Goal: Obtain resource: Download file/media

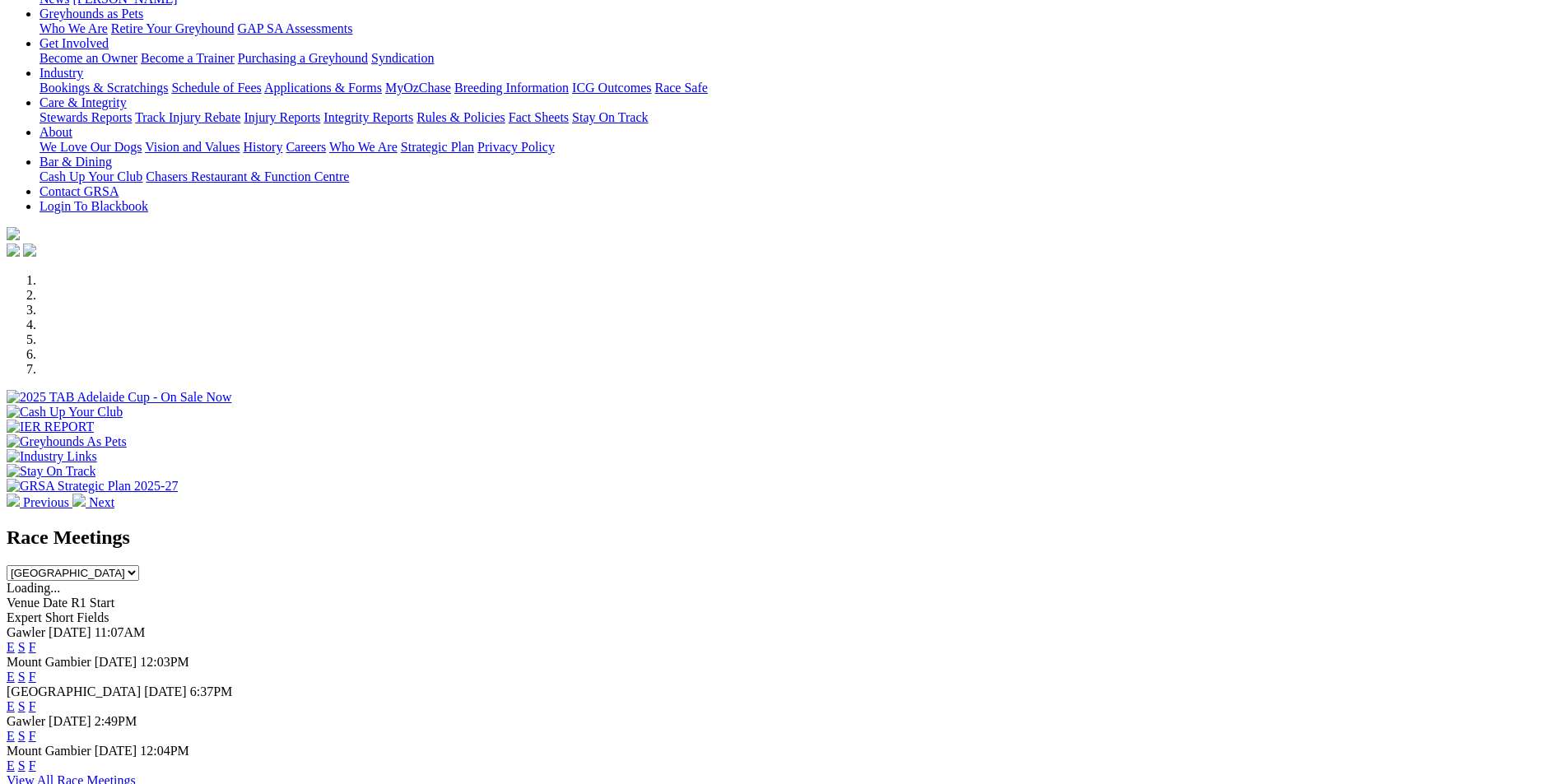
scroll to position [329, 0]
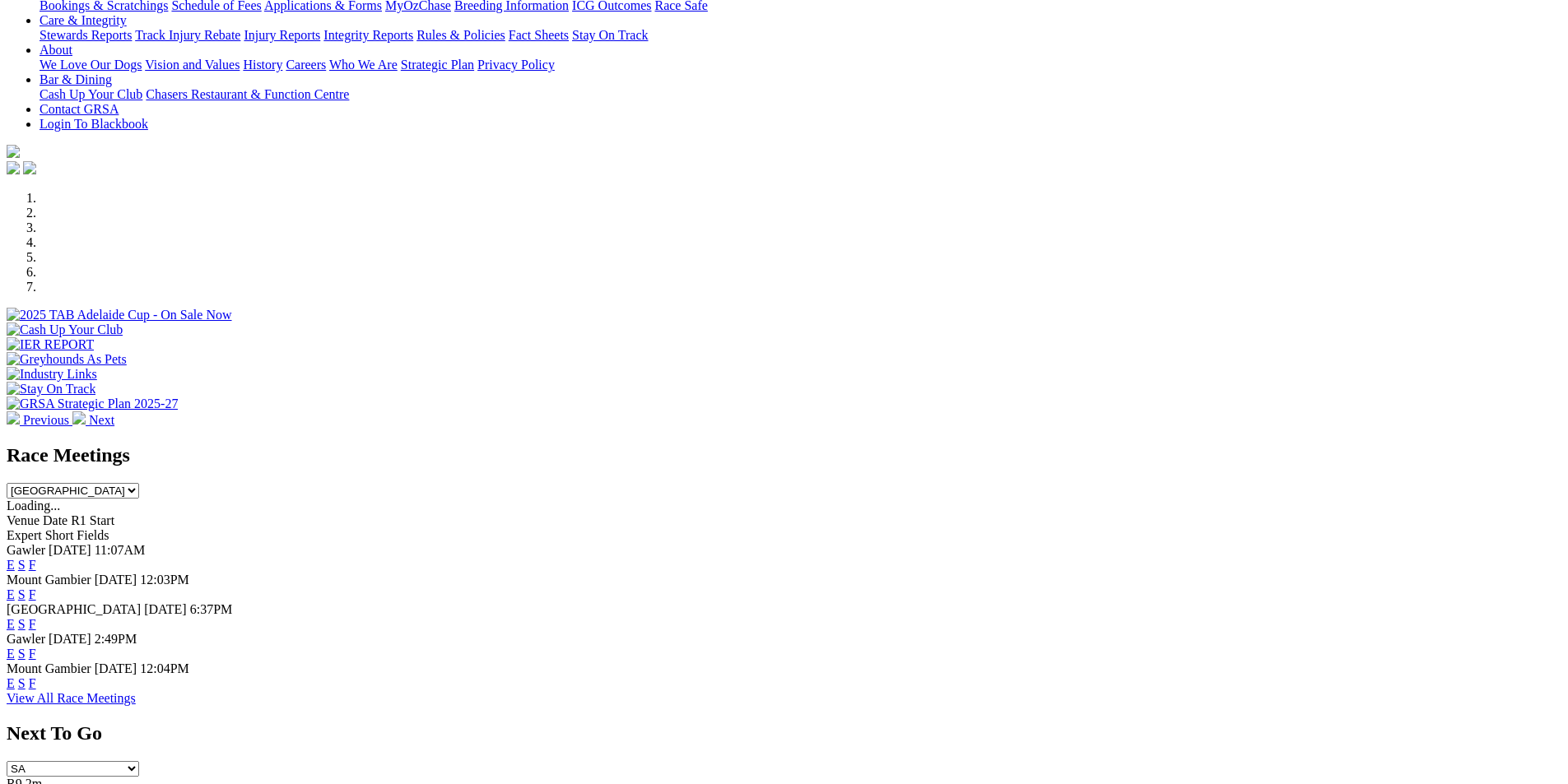
click at [139, 483] on select "South Australia New South Wales Northern Territory Queensland Tasmania Victoria…" at bounding box center [73, 491] width 132 height 16
select select "QLD"
click at [139, 483] on select "South Australia New South Wales Northern Territory Queensland Tasmania Victoria…" at bounding box center [73, 491] width 132 height 16
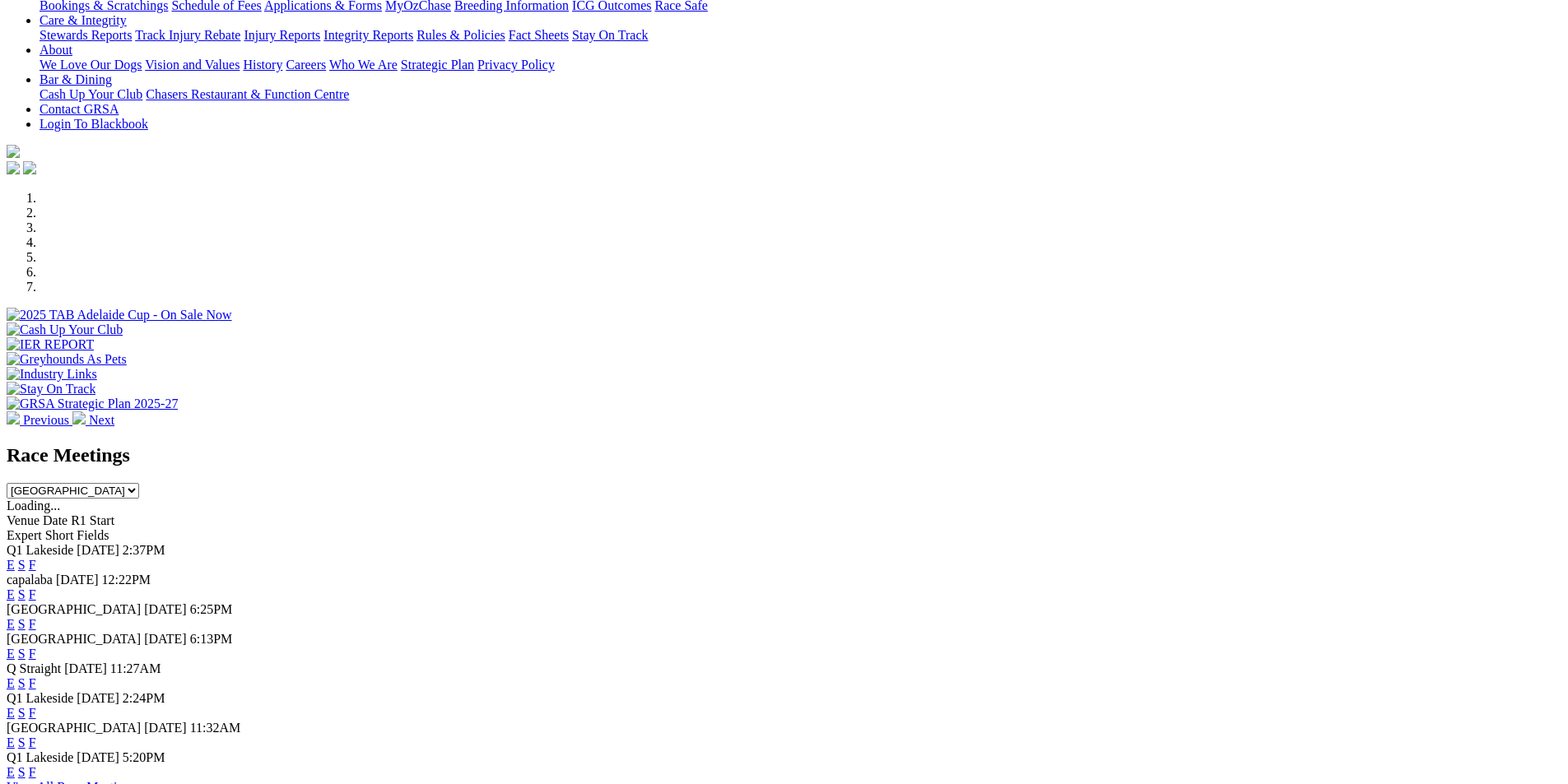
click at [36, 558] on link "F" at bounding box center [32, 564] width 8 height 14
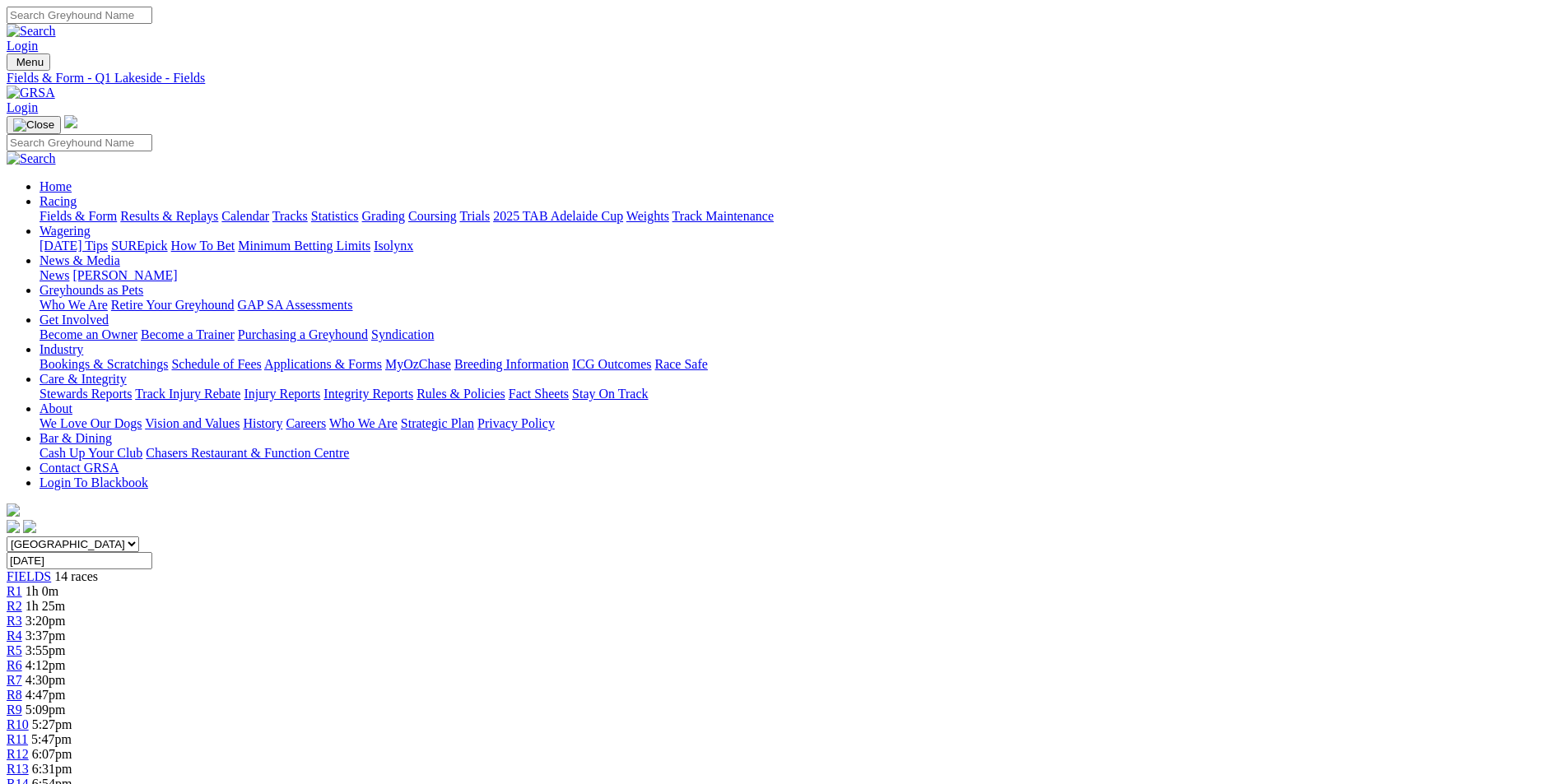
scroll to position [82, 0]
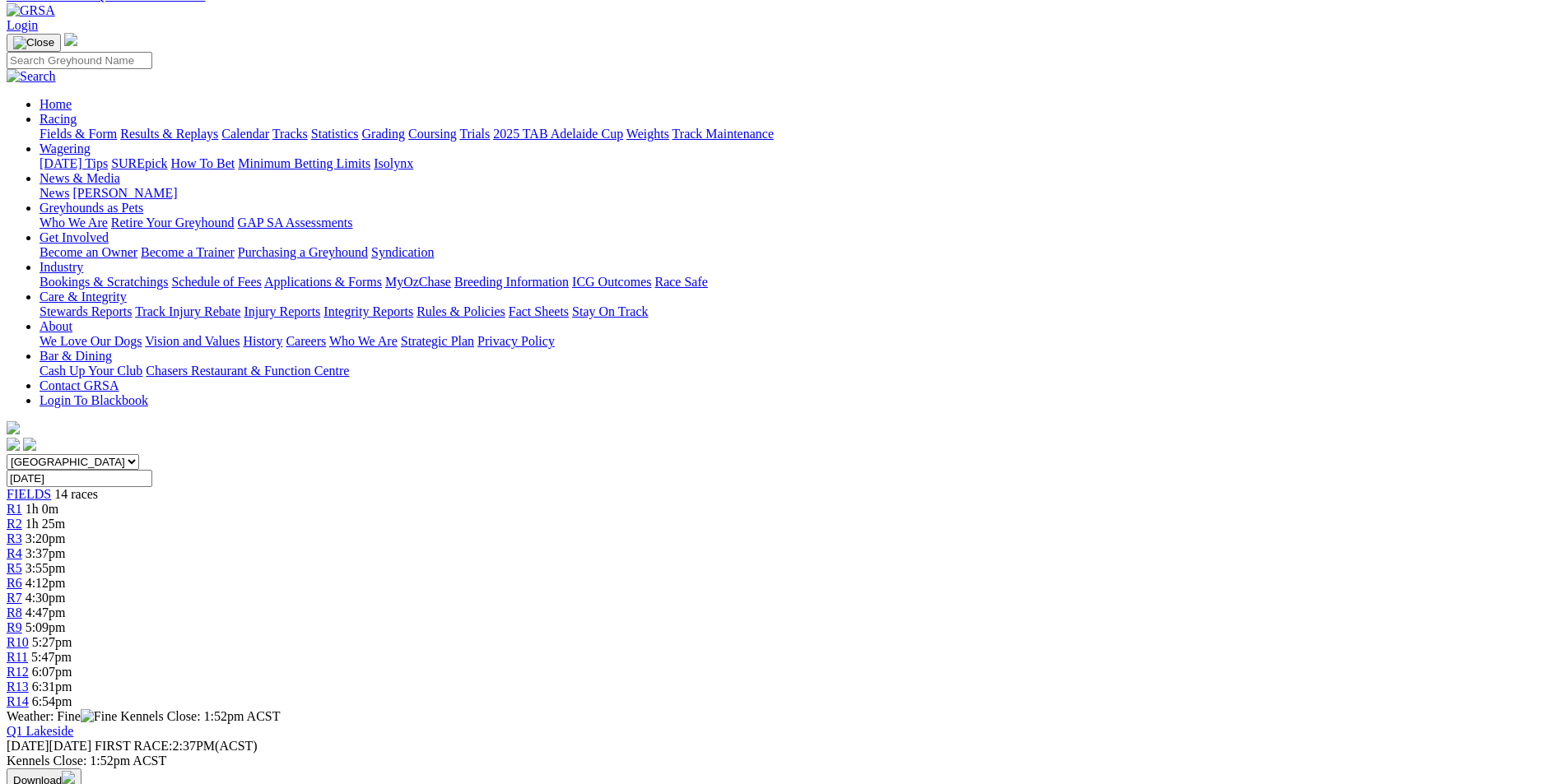
click at [81, 768] on button "Download" at bounding box center [44, 778] width 75 height 21
click at [890, 139] on link "CSV (Excel)" at bounding box center [856, 132] width 68 height 14
click at [81, 768] on button "Download" at bounding box center [44, 778] width 75 height 21
click at [890, 139] on link "CSV (Excel)" at bounding box center [856, 132] width 68 height 14
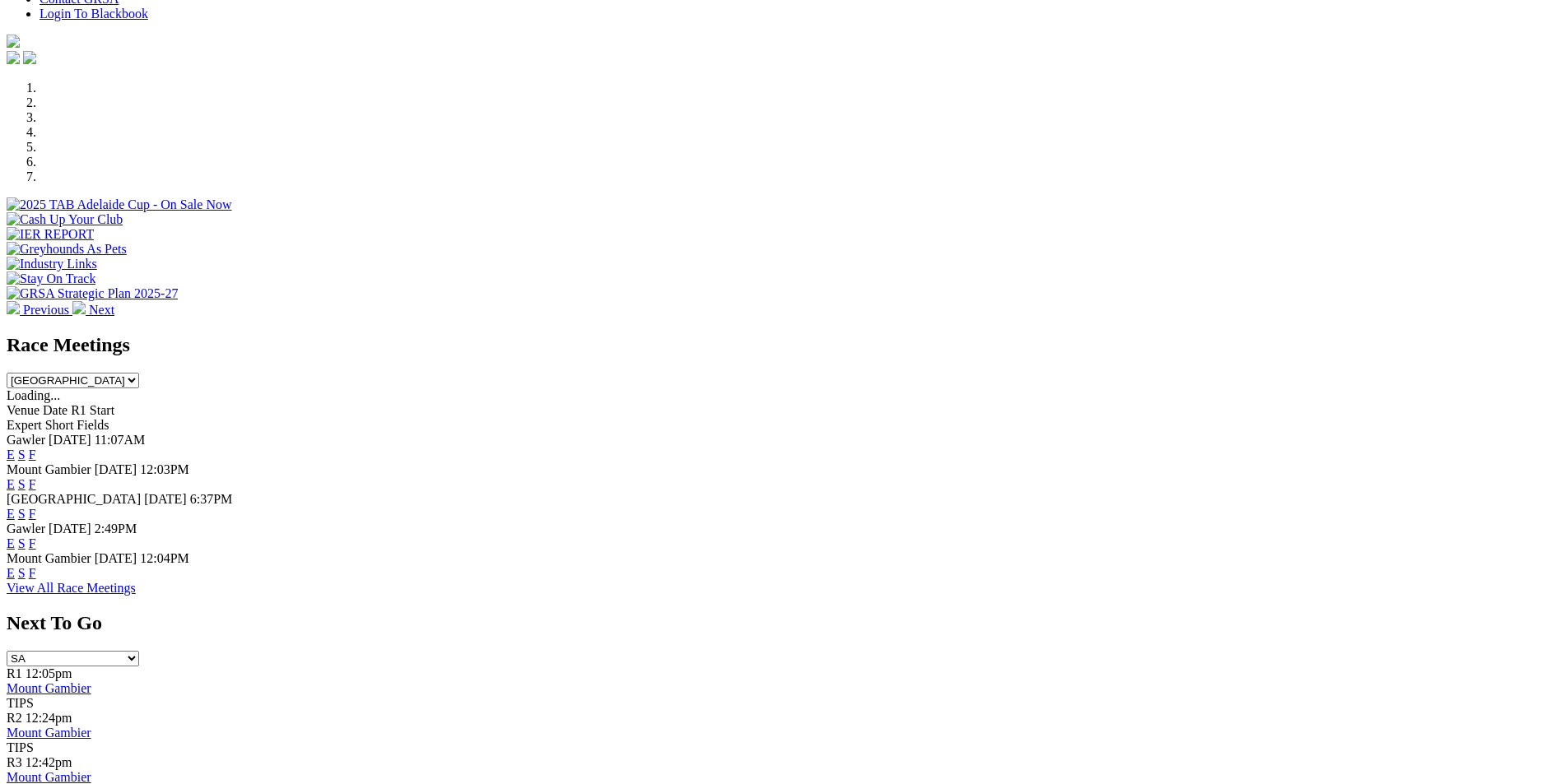
scroll to position [165, 0]
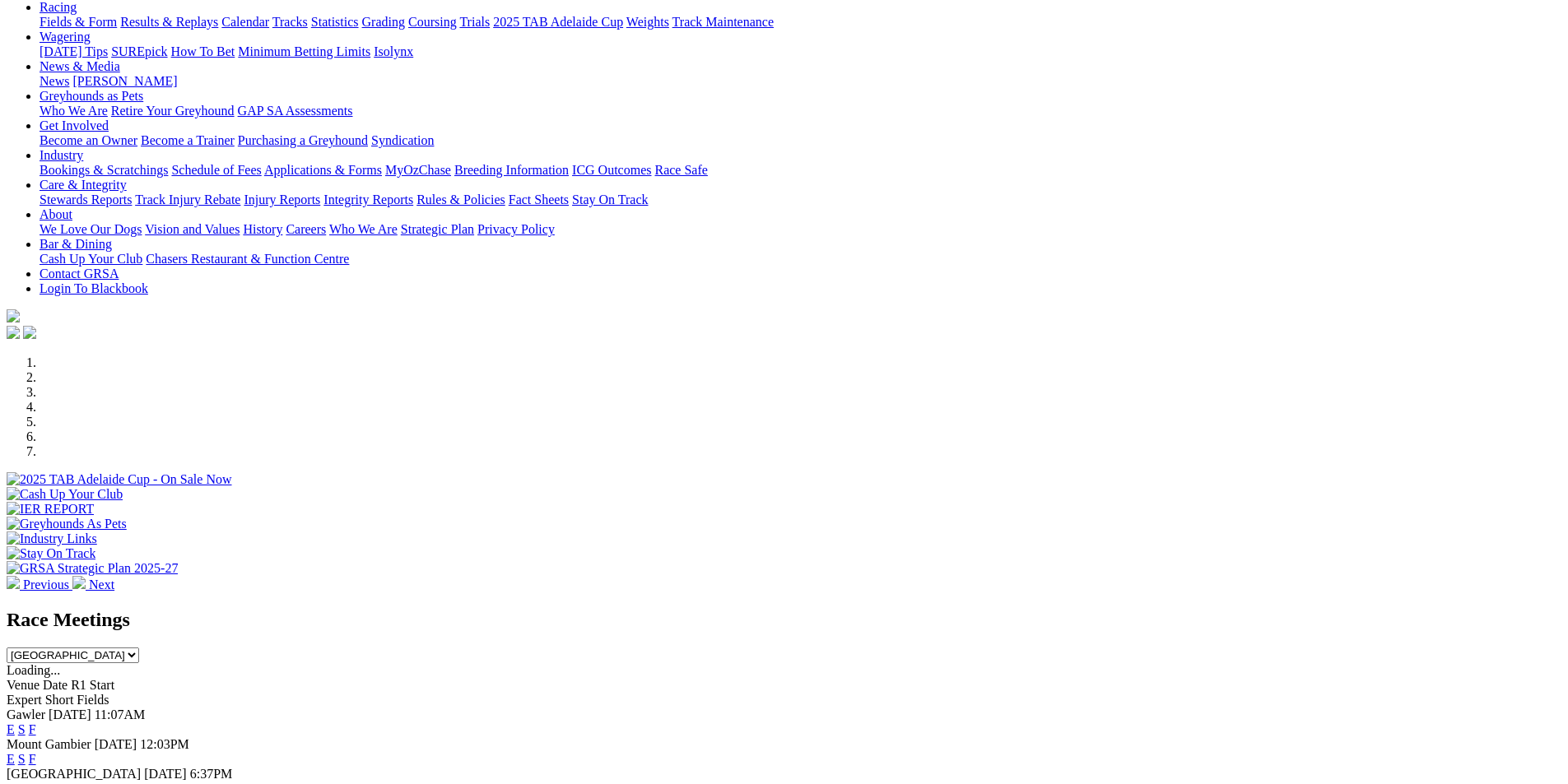
click at [139, 648] on select "South Australia New South Wales Northern Territory Queensland Tasmania Victoria…" at bounding box center [73, 656] width 132 height 16
click at [139, 648] on select "[GEOGRAPHIC_DATA] [GEOGRAPHIC_DATA] [GEOGRAPHIC_DATA] [GEOGRAPHIC_DATA] [GEOGRA…" at bounding box center [73, 656] width 132 height 16
select select "QLD"
click at [139, 648] on select "[GEOGRAPHIC_DATA] [GEOGRAPHIC_DATA] [GEOGRAPHIC_DATA] [GEOGRAPHIC_DATA] [GEOGRA…" at bounding box center [73, 656] width 132 height 16
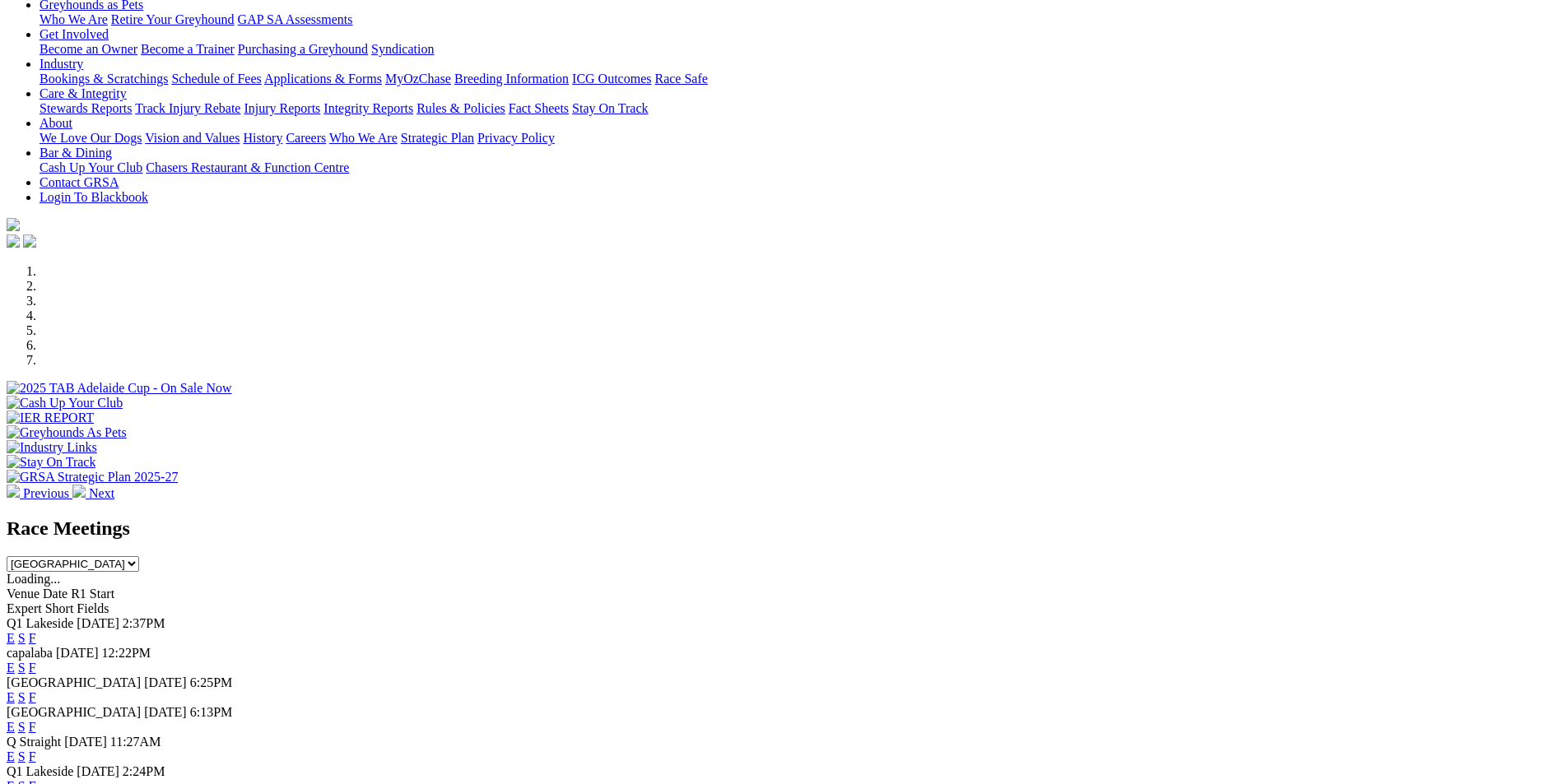
scroll to position [412, 0]
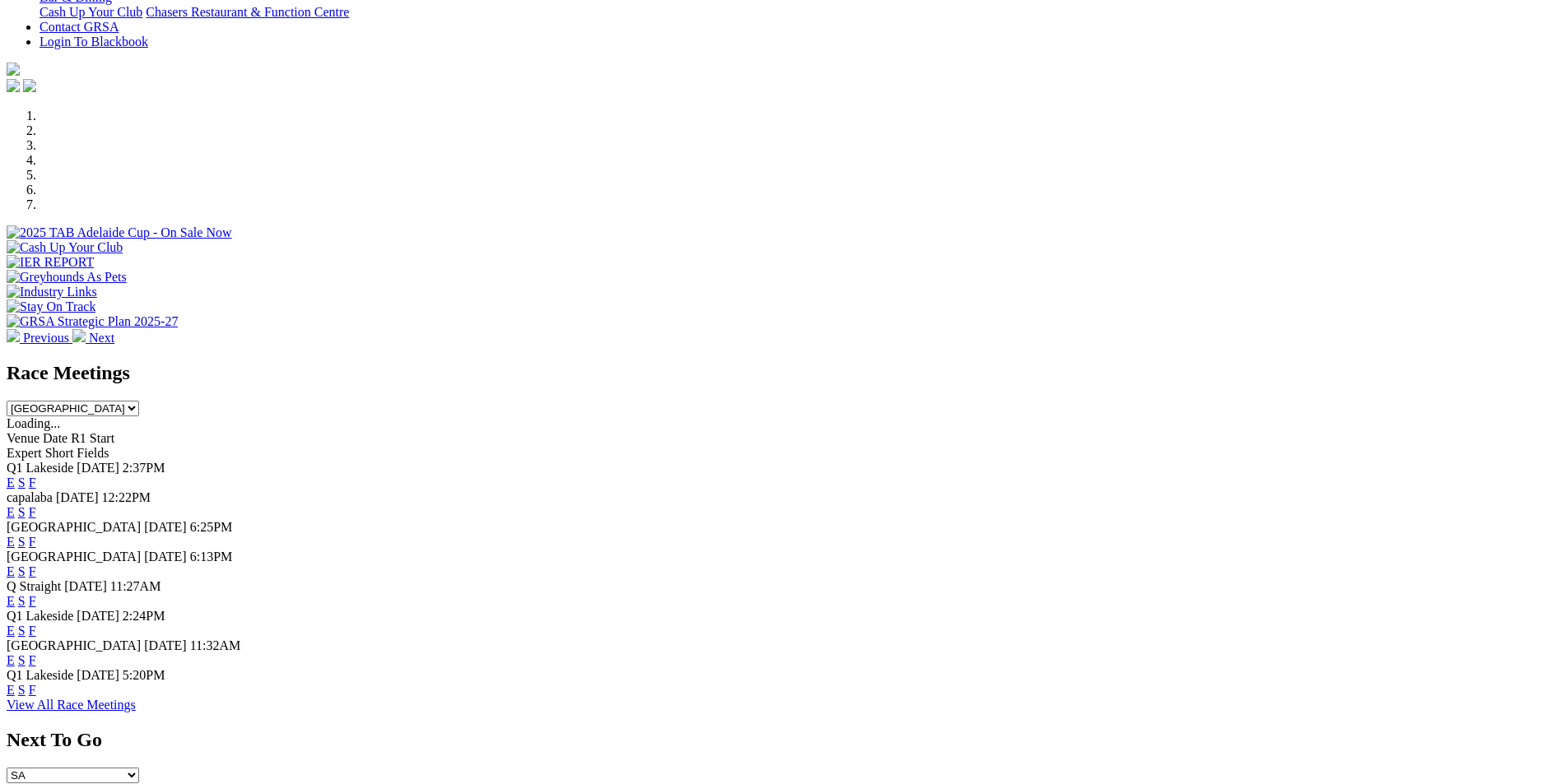
click at [15, 475] on link "E" at bounding box center [11, 482] width 8 height 14
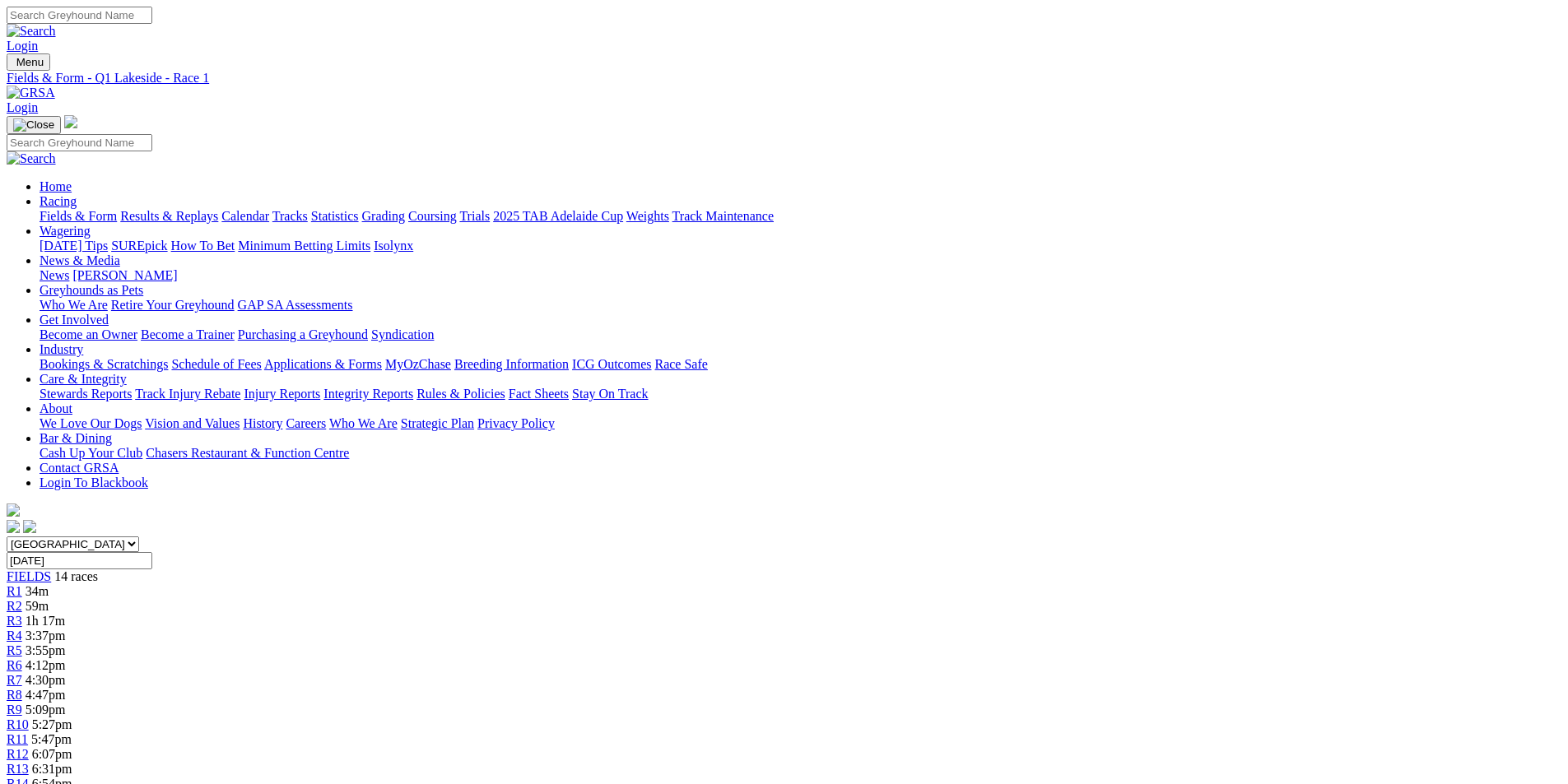
click at [498, 613] on div "R3 1h 17m" at bounding box center [784, 620] width 1554 height 15
